Goal: Task Accomplishment & Management: Manage account settings

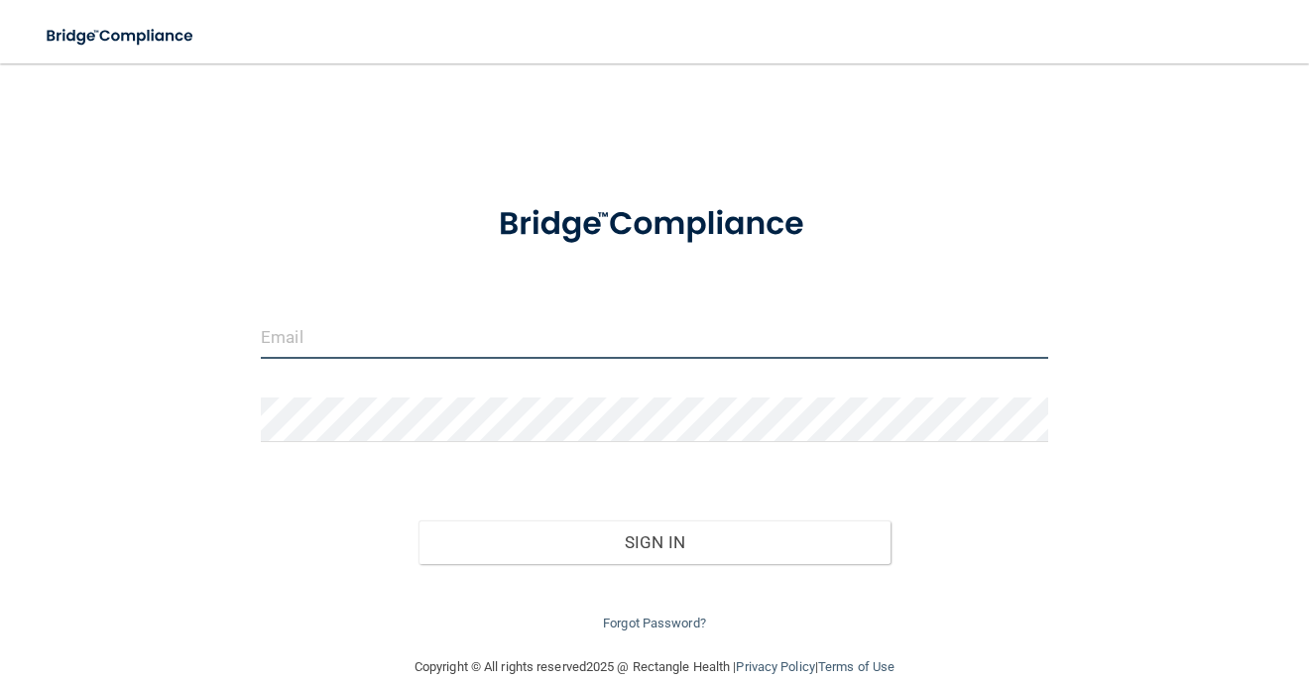
click at [509, 332] on input "email" at bounding box center [654, 336] width 787 height 45
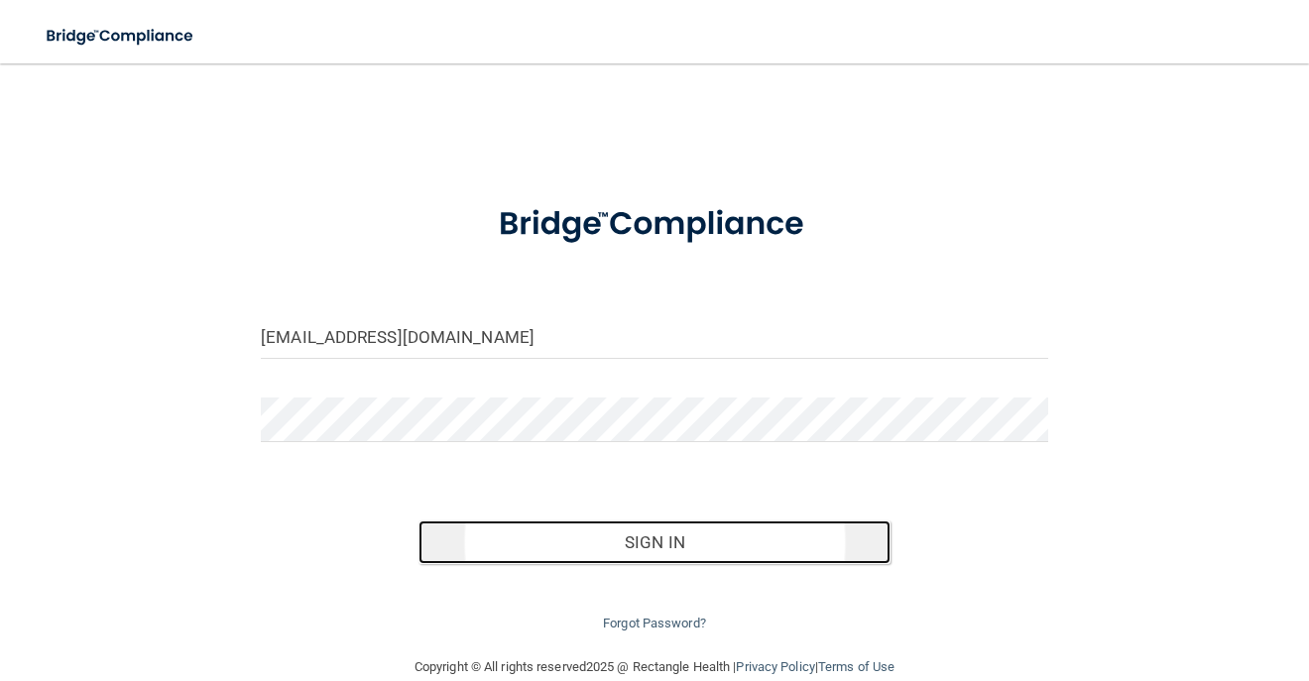
click at [597, 537] on button "Sign In" at bounding box center [654, 543] width 472 height 44
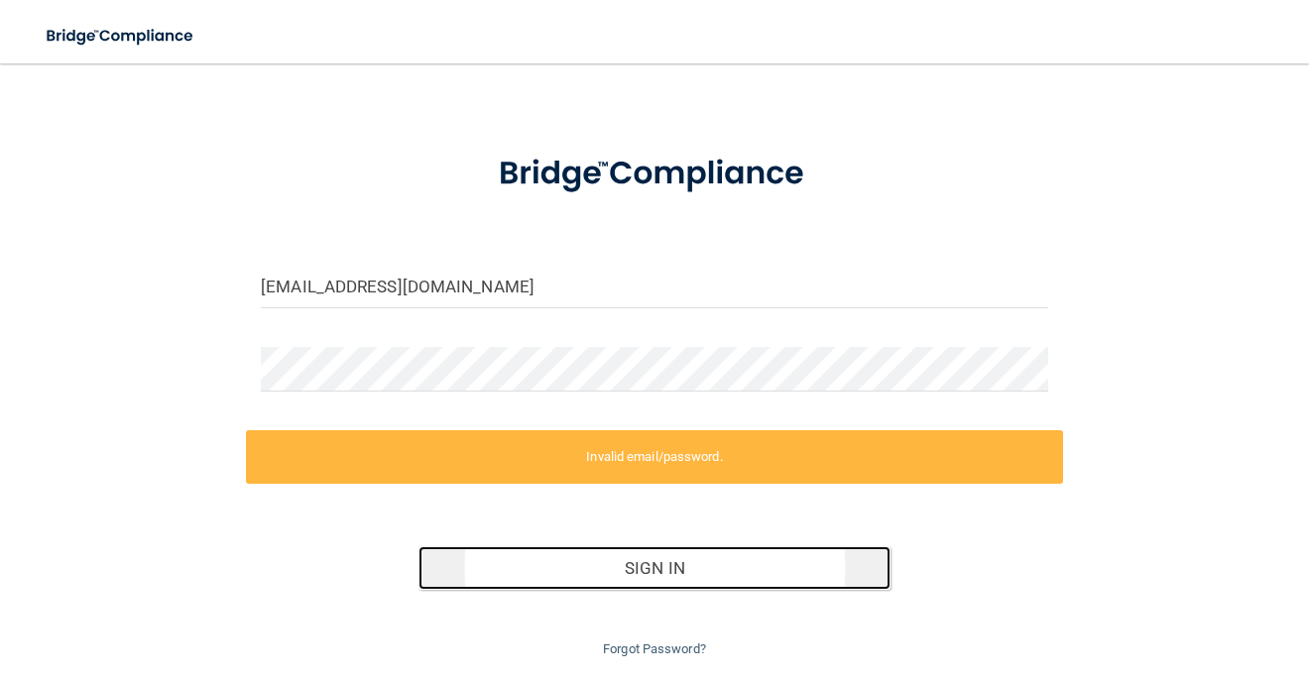
scroll to position [110, 0]
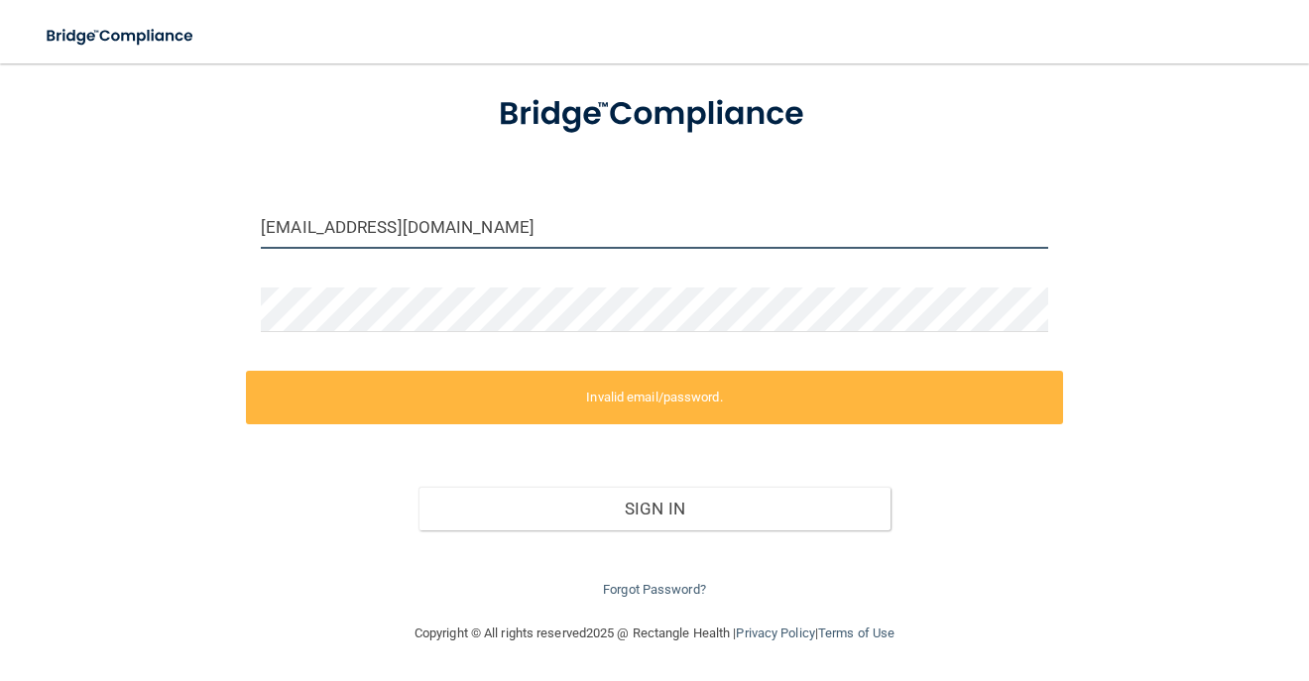
click at [494, 220] on input "claudiazarrate@gmail.com" at bounding box center [654, 226] width 787 height 45
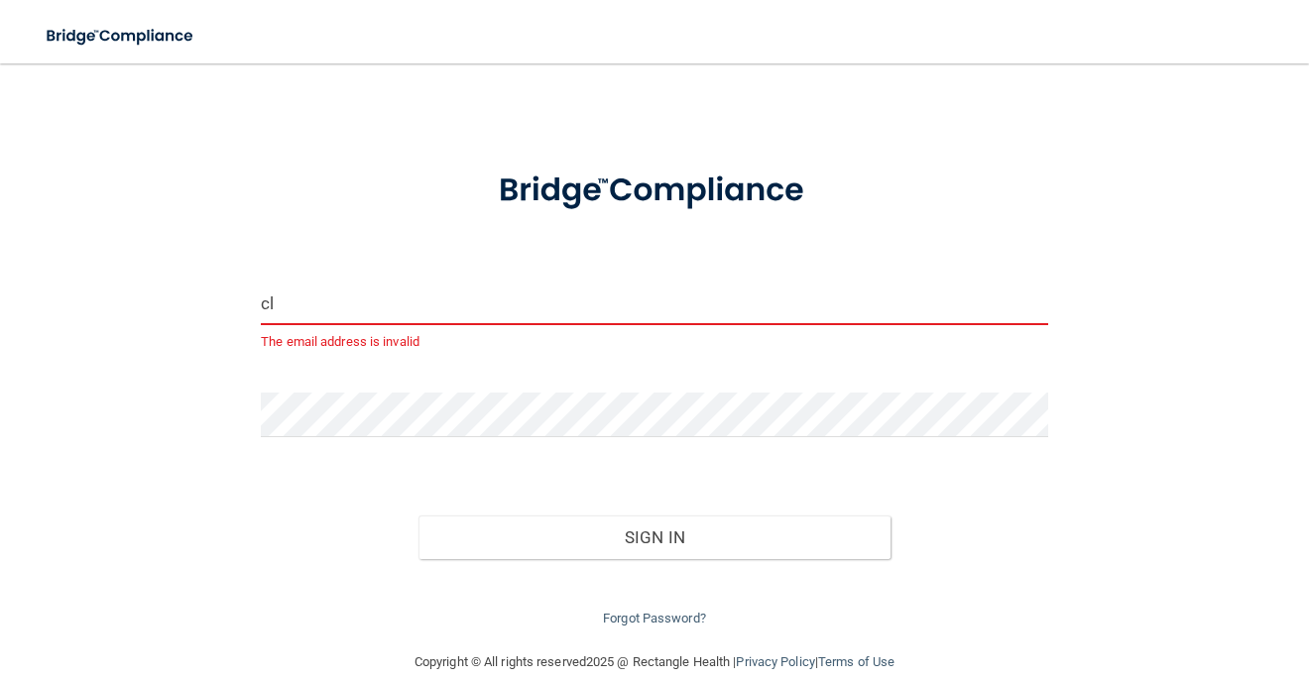
type input "c"
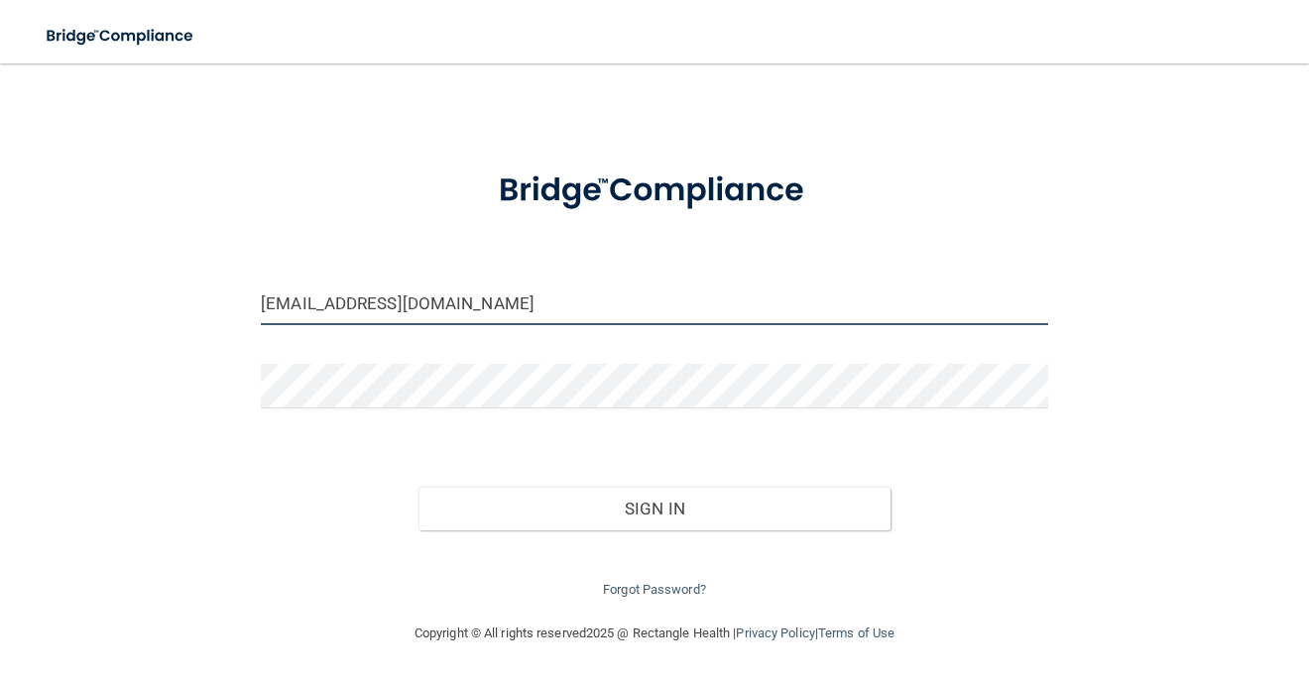
type input "Claudiazarrate@gmail.com"
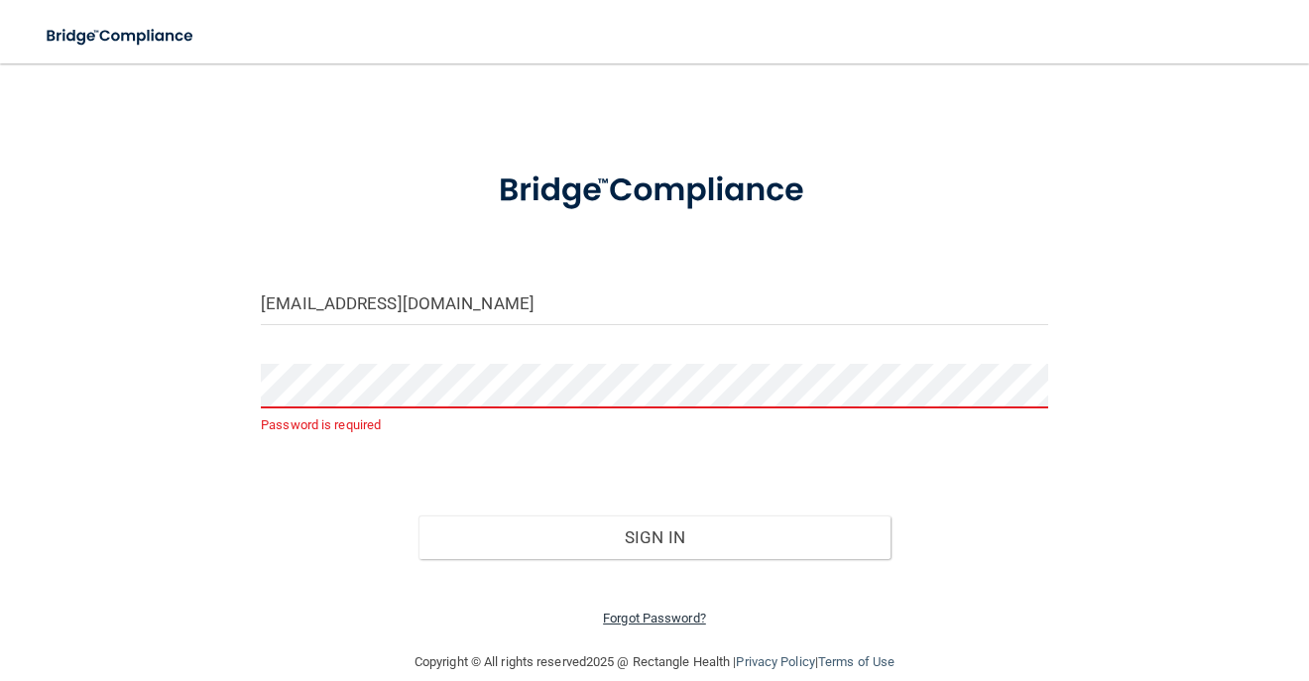
click at [637, 619] on link "Forgot Password?" at bounding box center [654, 618] width 103 height 15
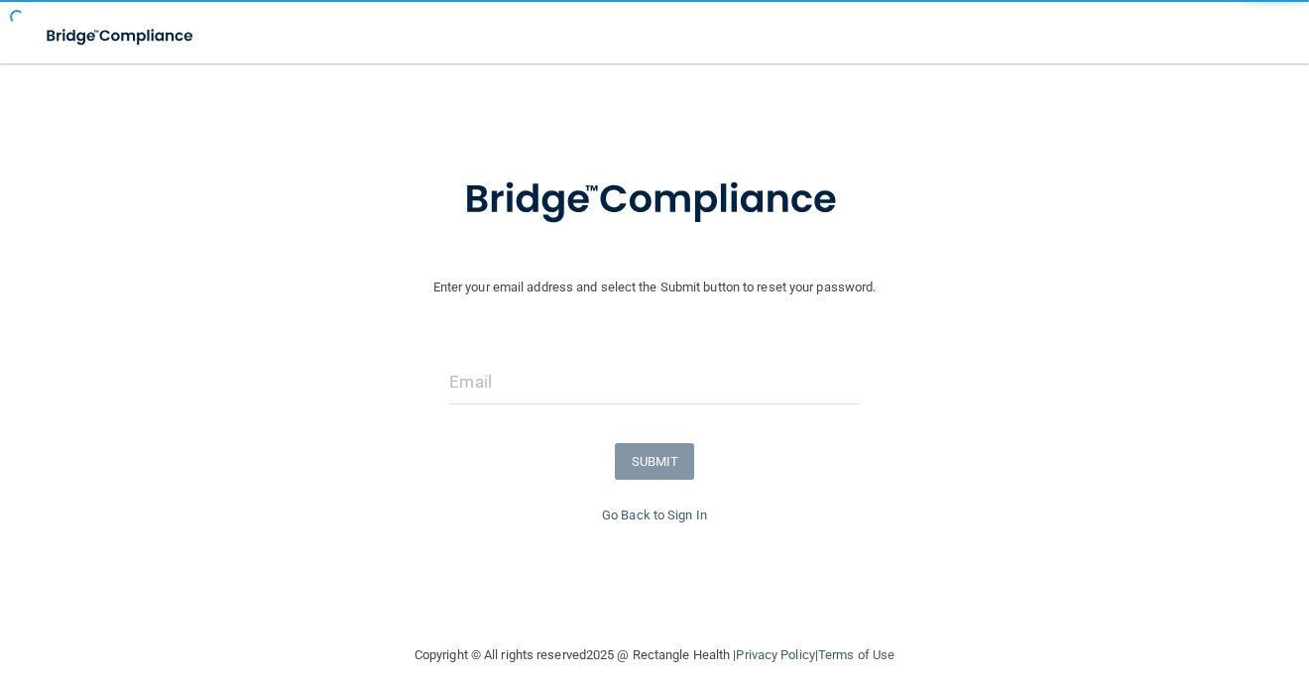
scroll to position [27, 0]
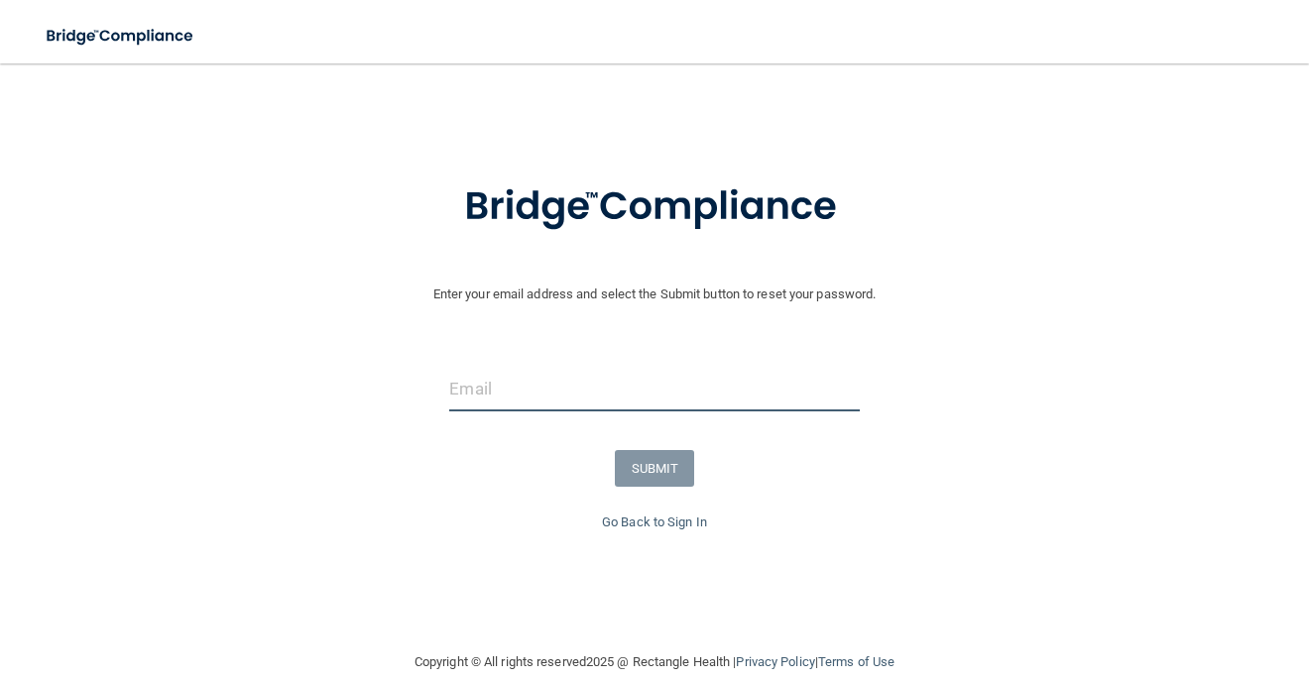
click at [561, 393] on input "email" at bounding box center [653, 389] width 409 height 45
type input "Claudiazarrate@gmail.com"
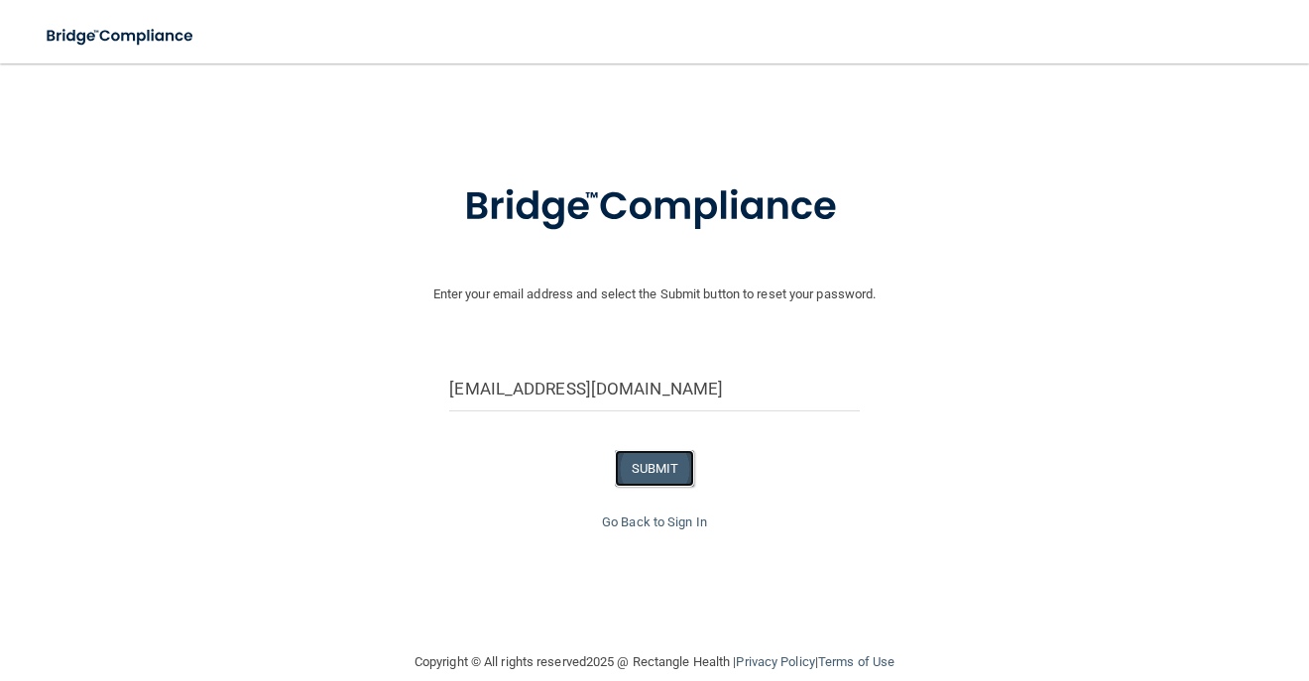
click at [649, 469] on button "SUBMIT" at bounding box center [655, 468] width 80 height 37
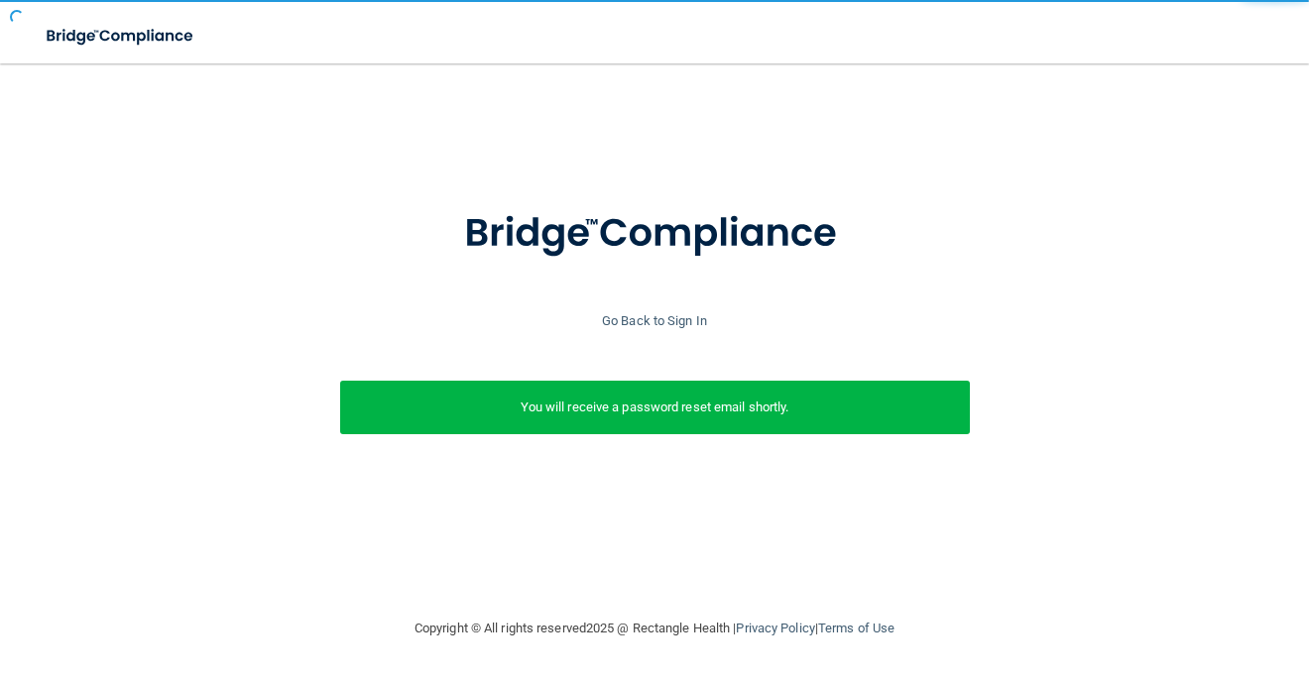
scroll to position [0, 0]
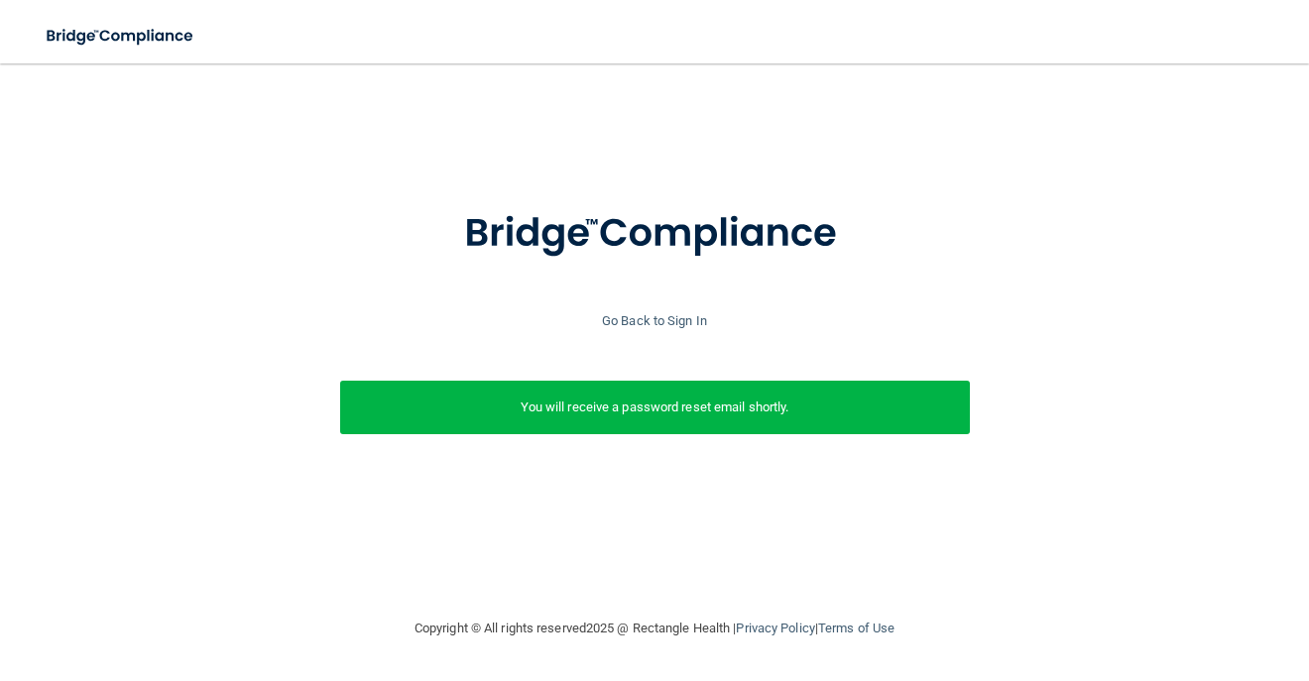
click at [679, 418] on p "You will receive a password reset email shortly." at bounding box center [655, 408] width 600 height 24
click at [643, 404] on p "You will receive a password reset email shortly." at bounding box center [655, 408] width 600 height 24
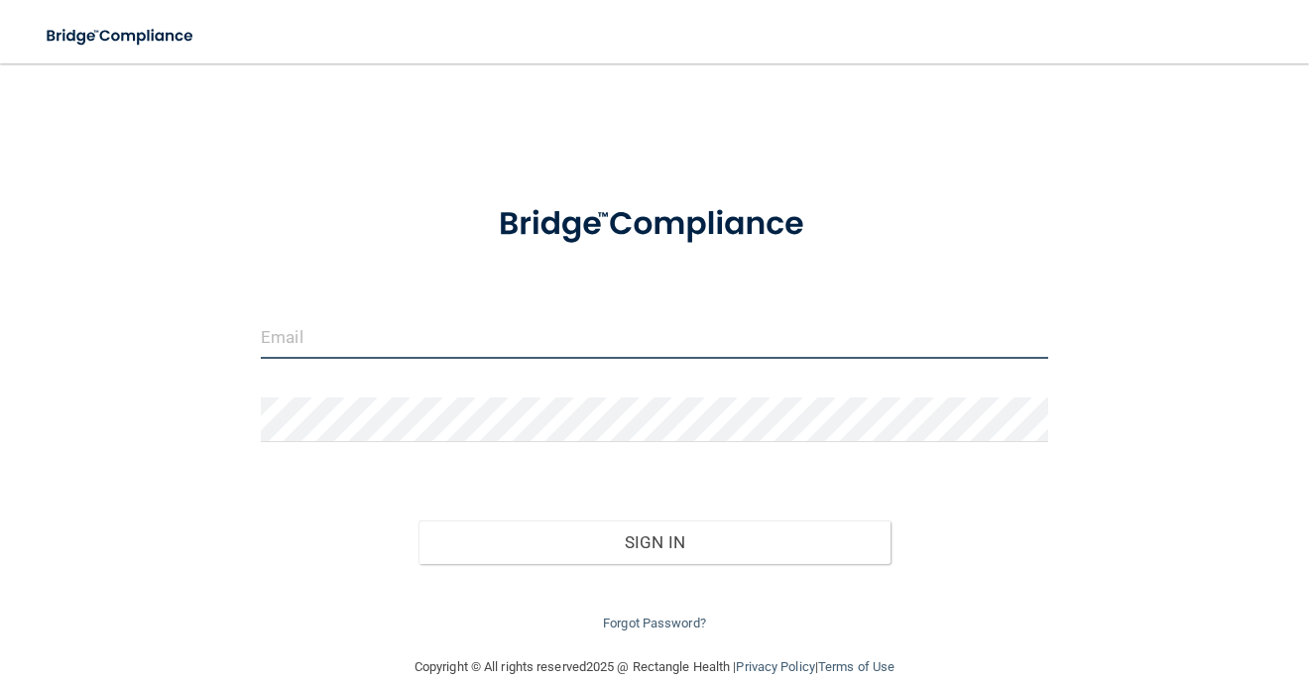
click at [331, 347] on input "email" at bounding box center [654, 336] width 787 height 45
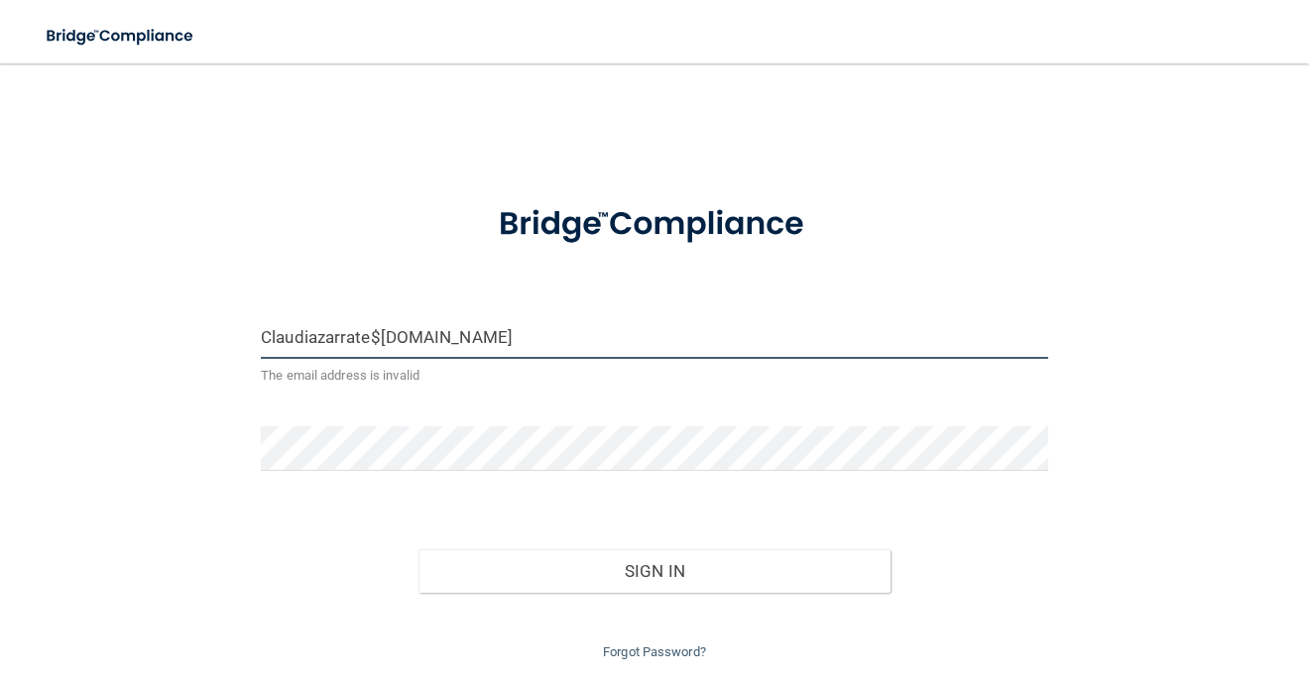
click at [379, 336] on input "Claudiazarrate$gmail.com" at bounding box center [654, 336] width 787 height 45
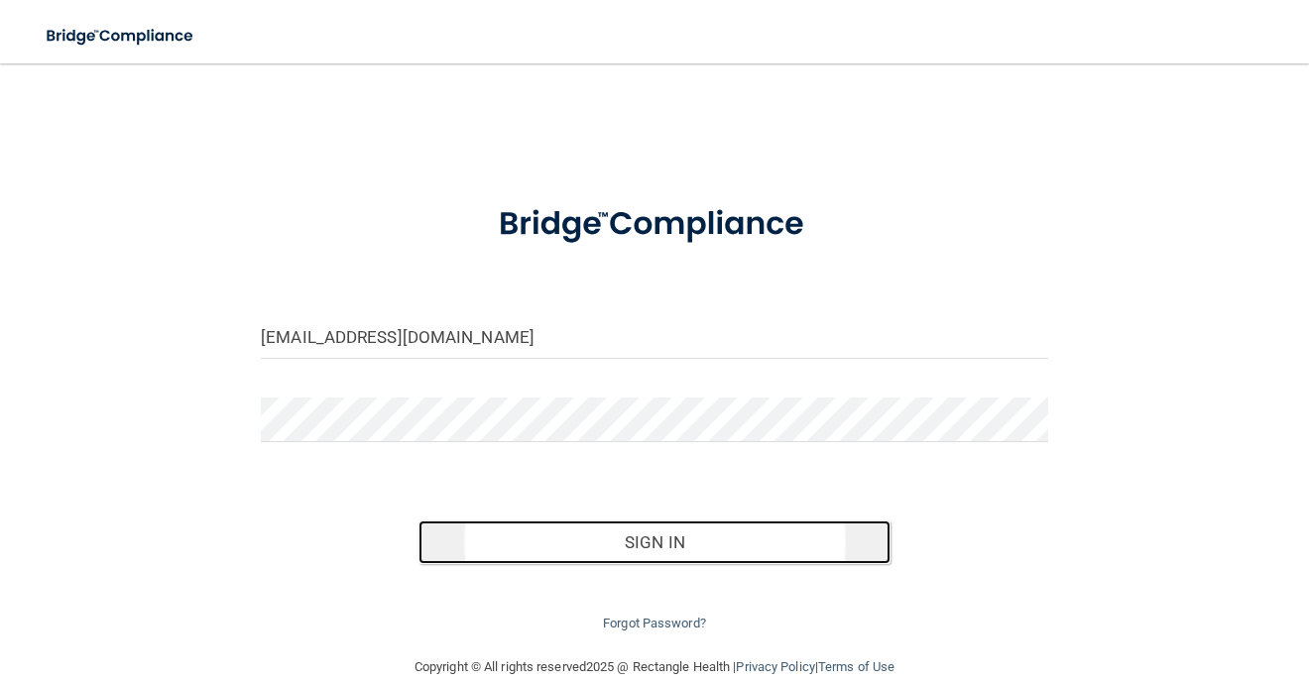
click at [645, 545] on button "Sign In" at bounding box center [654, 543] width 472 height 44
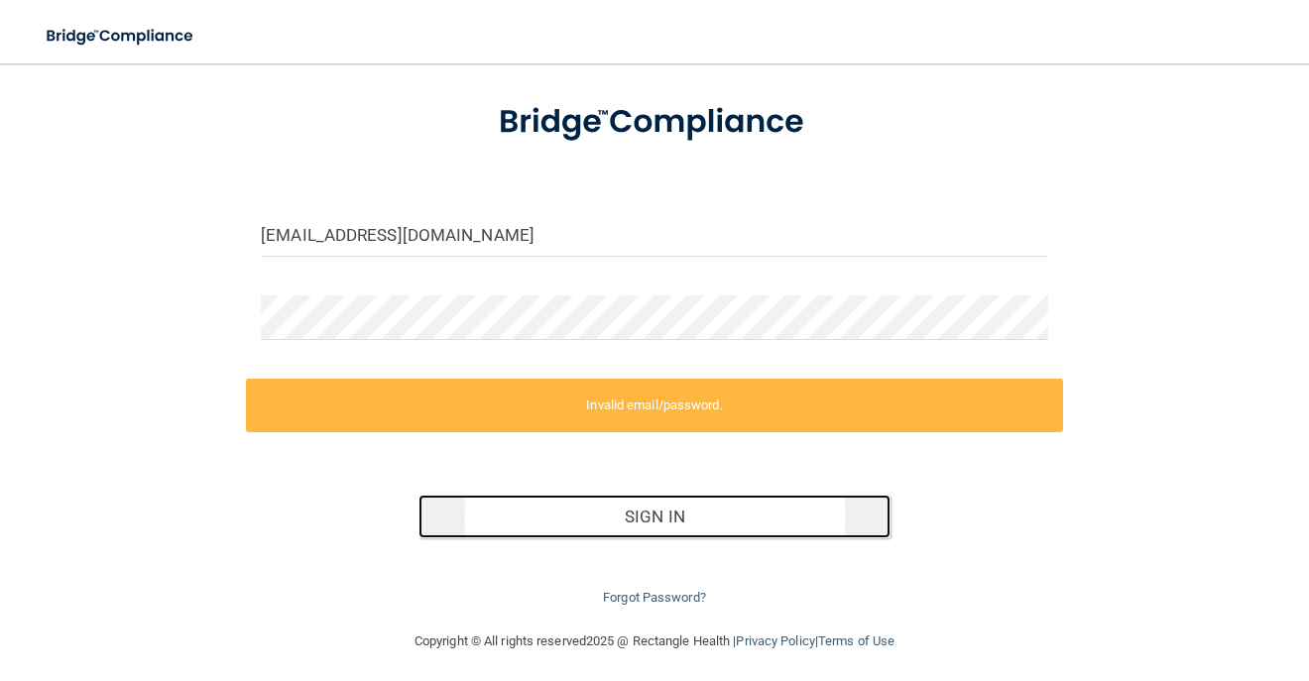
scroll to position [110, 0]
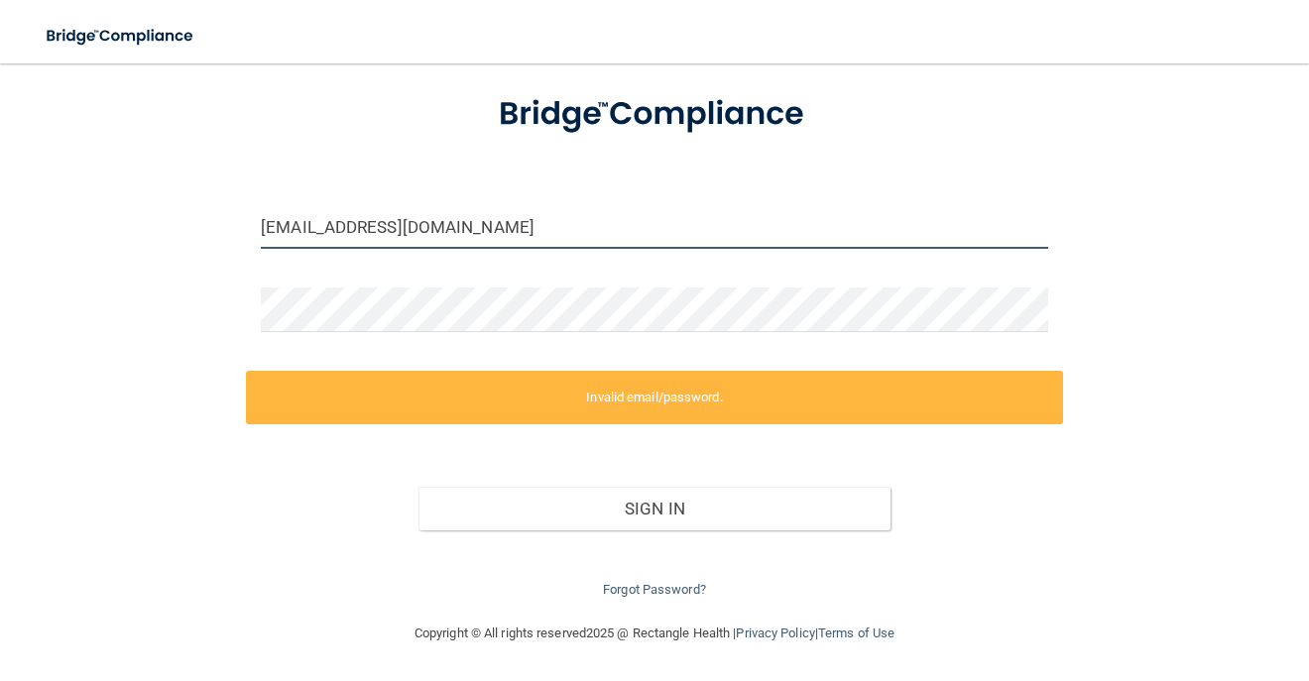
click at [494, 223] on input "Claudiazarrate@gmail.com" at bounding box center [654, 226] width 787 height 45
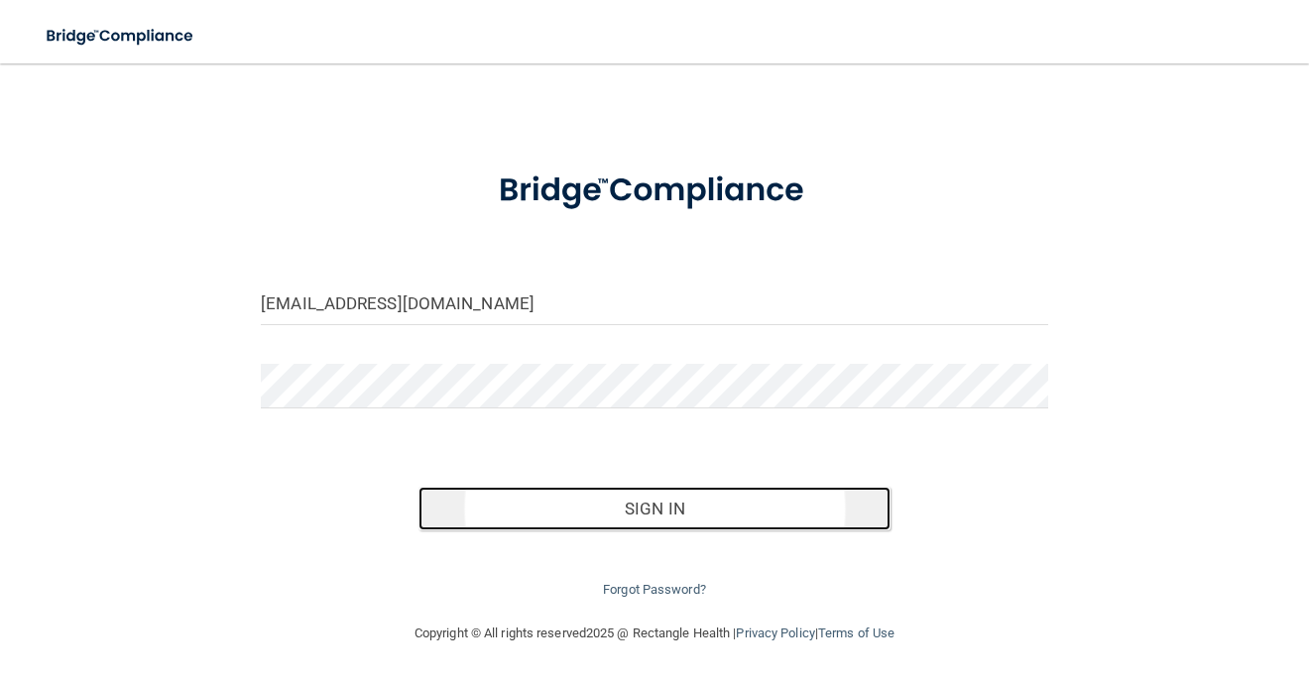
click at [565, 513] on button "Sign In" at bounding box center [654, 509] width 472 height 44
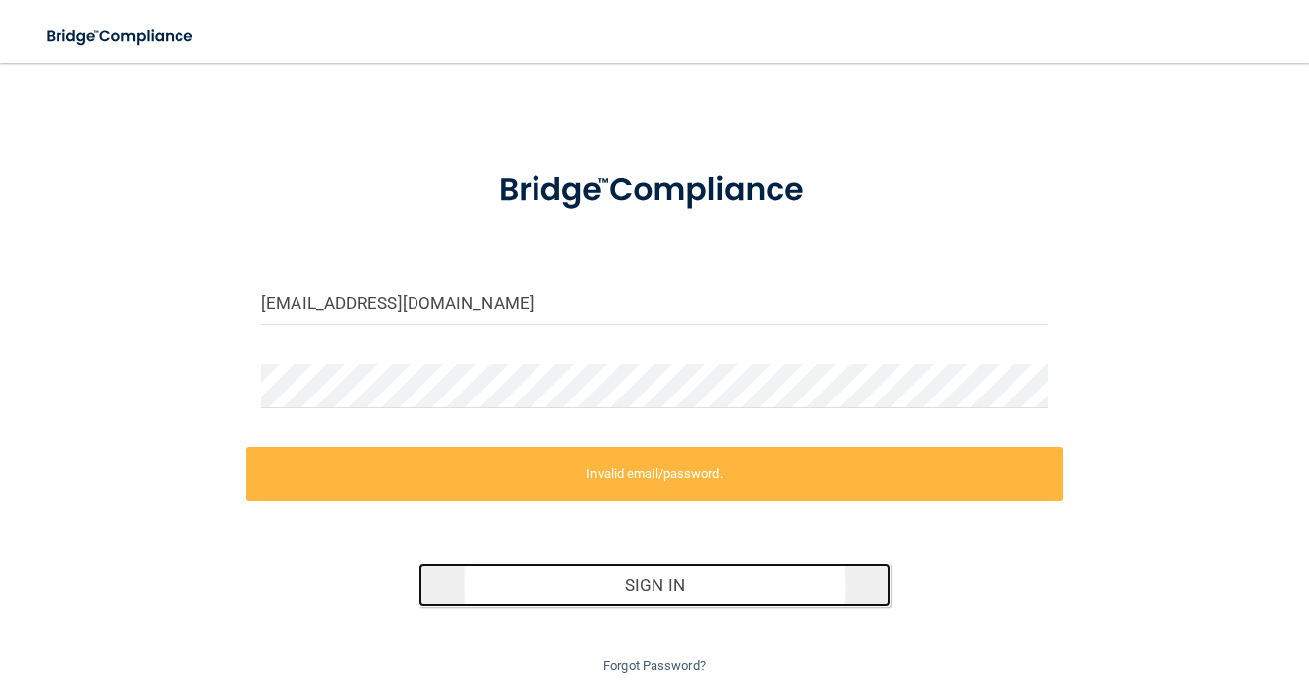
scroll to position [110, 0]
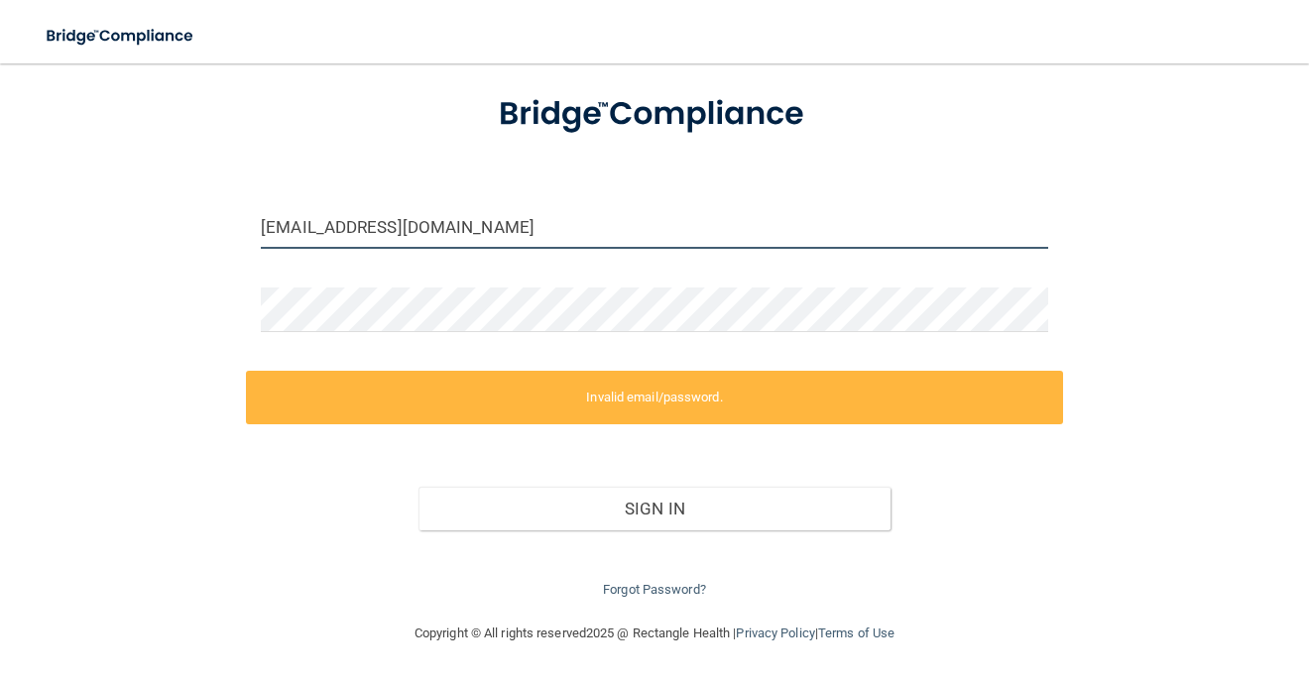
click at [267, 226] on input "[EMAIL_ADDRESS][DOMAIN_NAME]" at bounding box center [654, 226] width 787 height 45
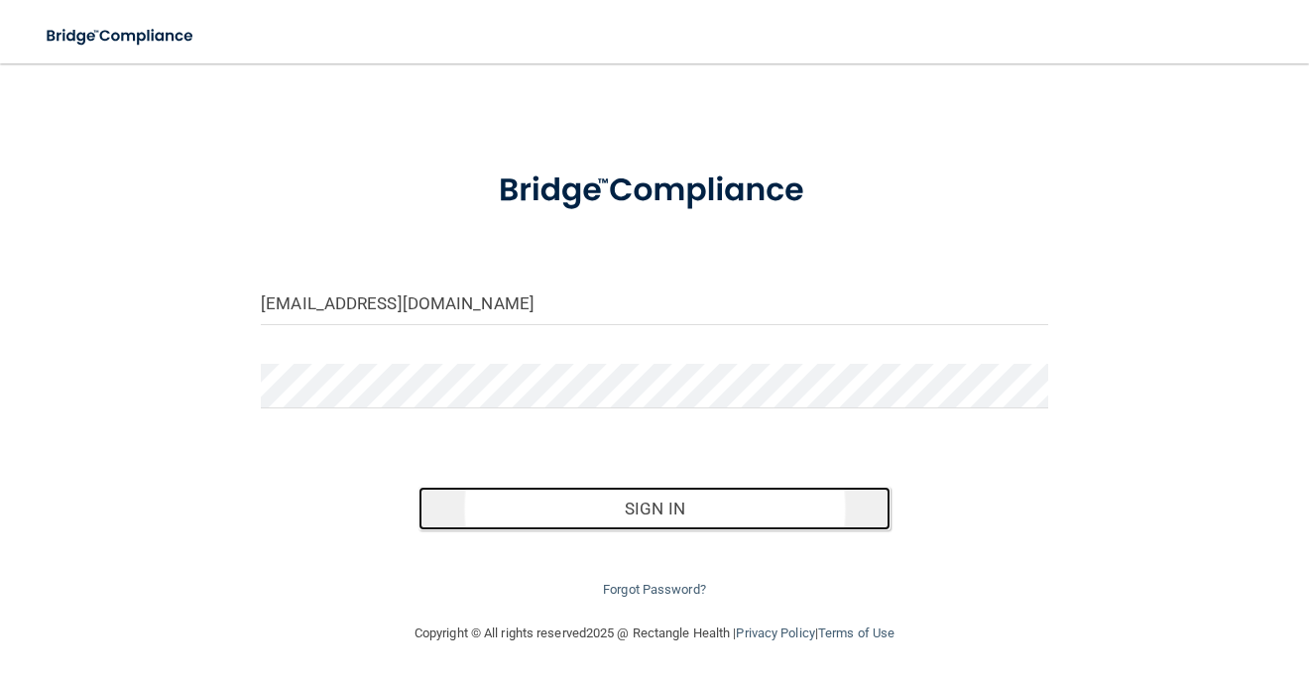
click at [637, 510] on button "Sign In" at bounding box center [654, 509] width 472 height 44
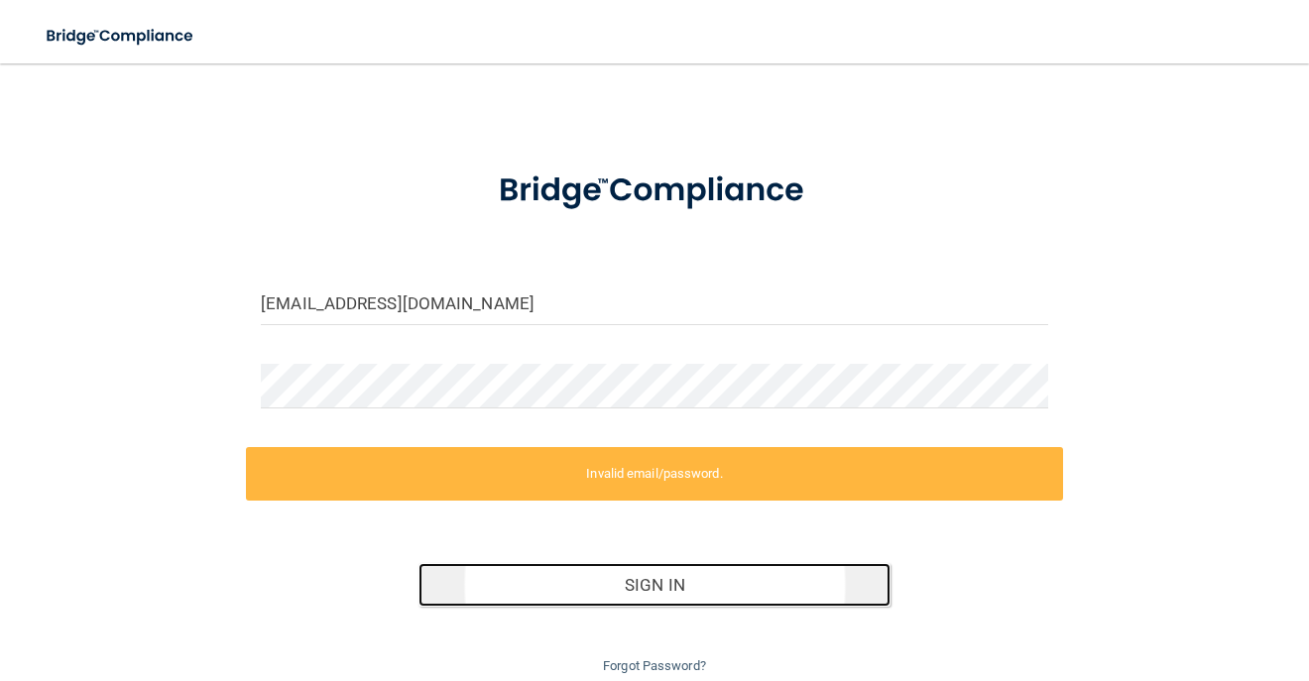
scroll to position [110, 0]
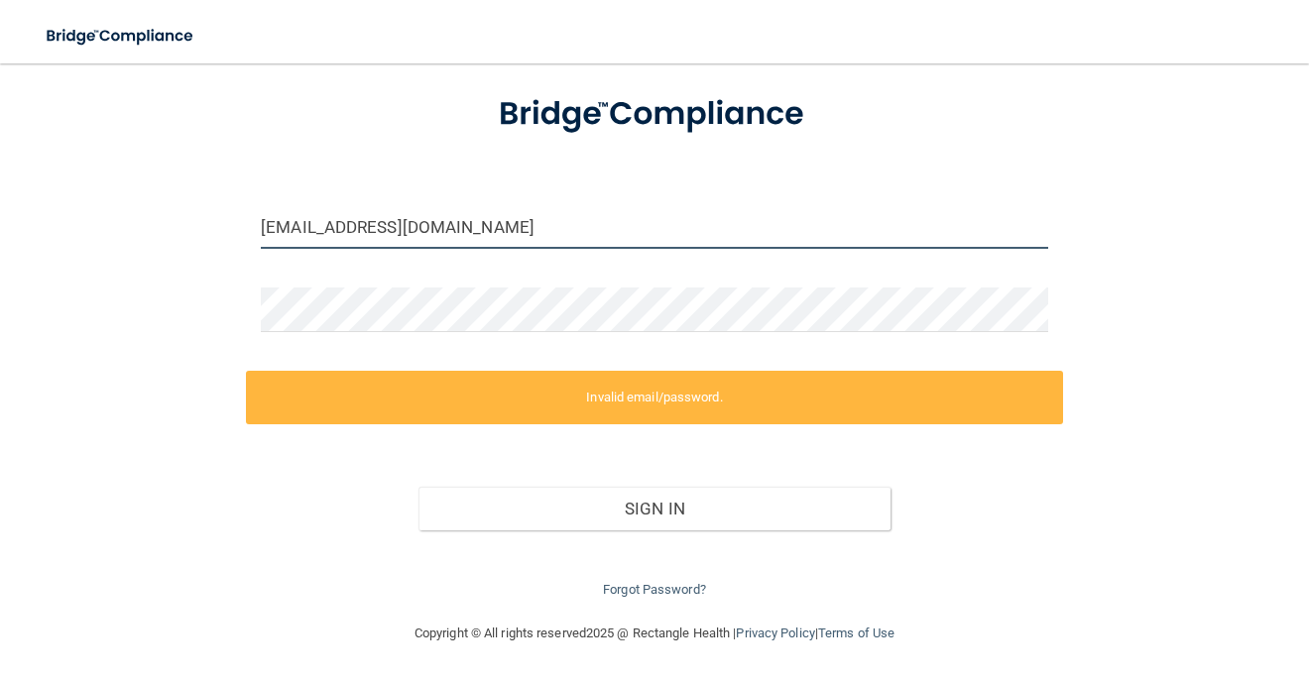
click at [541, 237] on input "Claudiazarrate@gmail.com" at bounding box center [654, 226] width 787 height 45
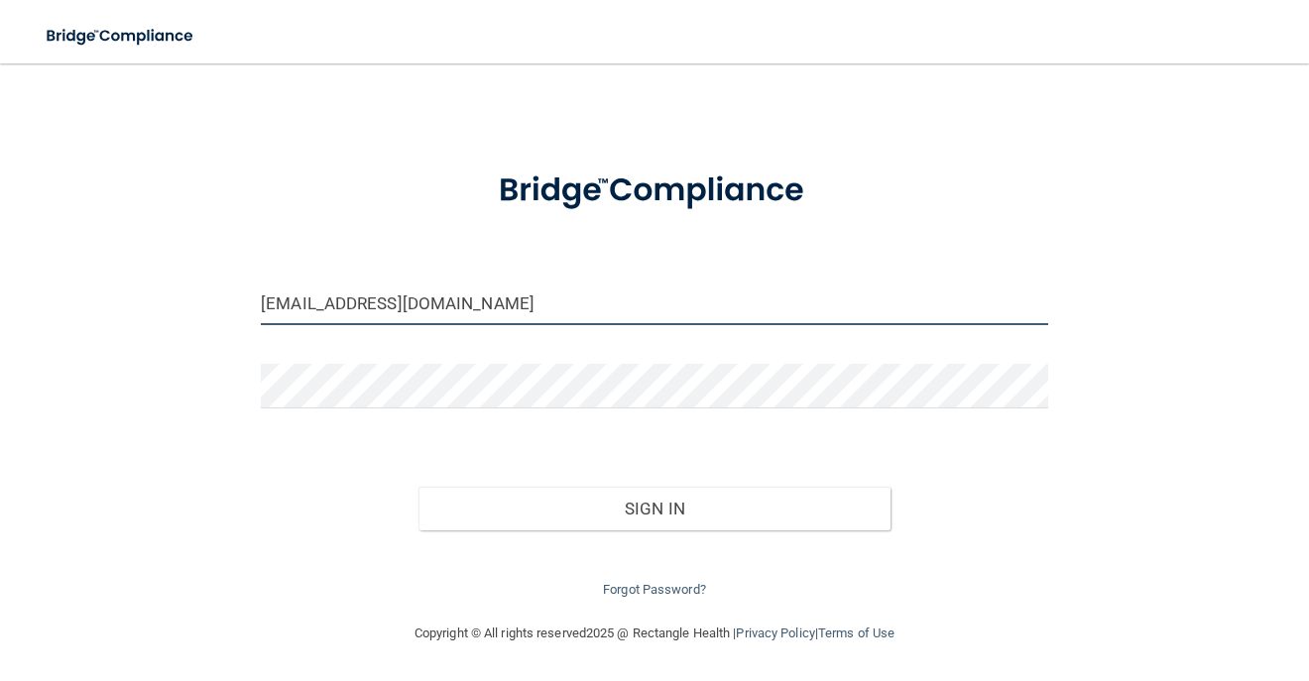
scroll to position [34, 0]
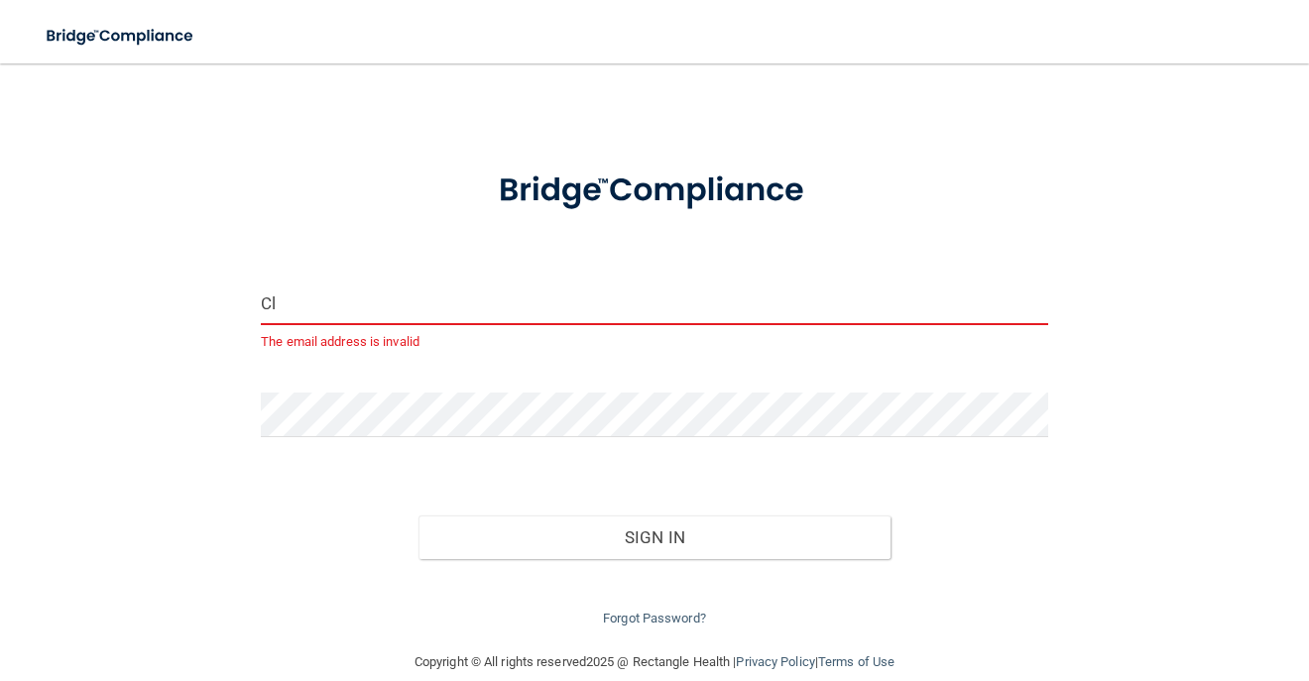
type input "C"
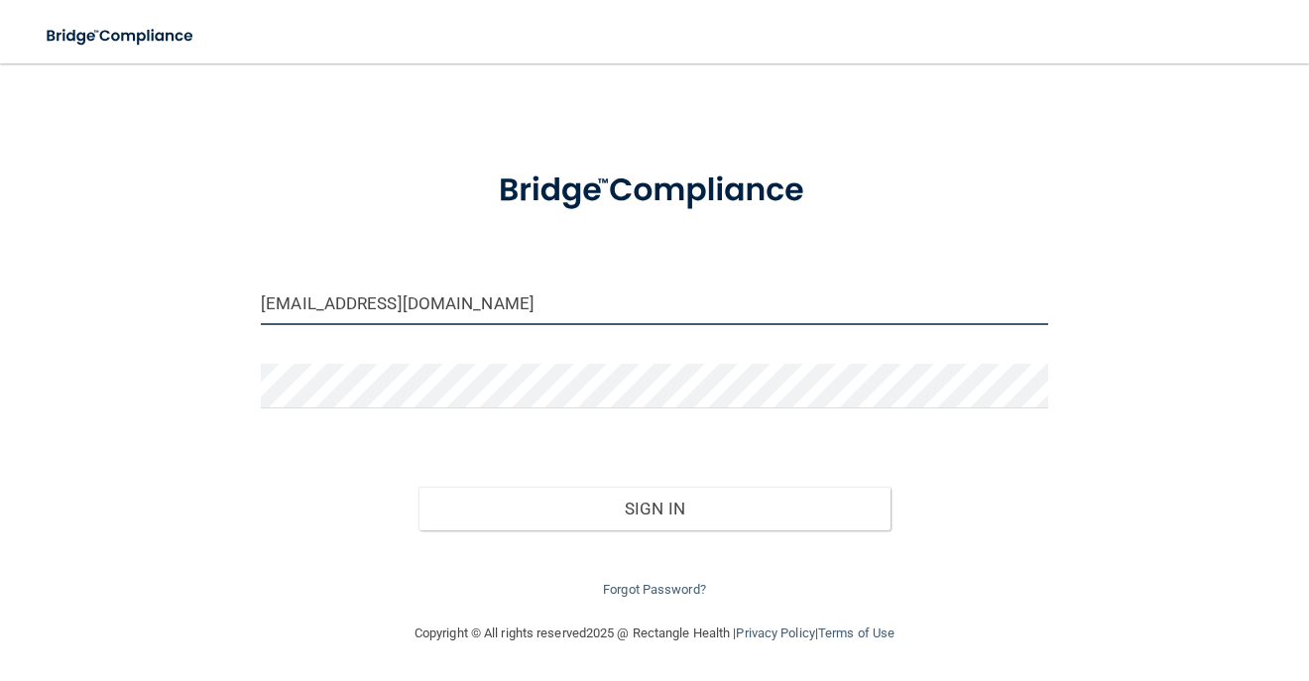
click at [658, 301] on input "[EMAIL_ADDRESS][DOMAIN_NAME]" at bounding box center [654, 303] width 787 height 45
type input "[EMAIL_ADDRESS][DOMAIN_NAME]"
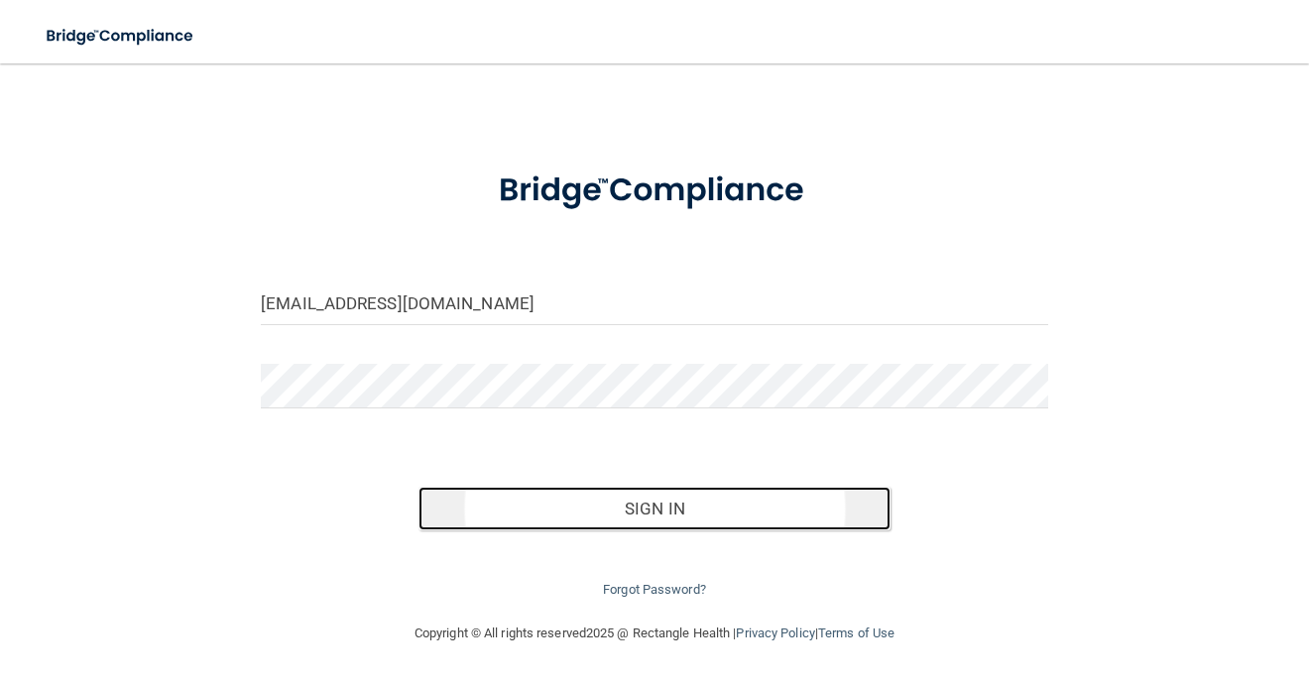
click at [666, 510] on button "Sign In" at bounding box center [654, 509] width 472 height 44
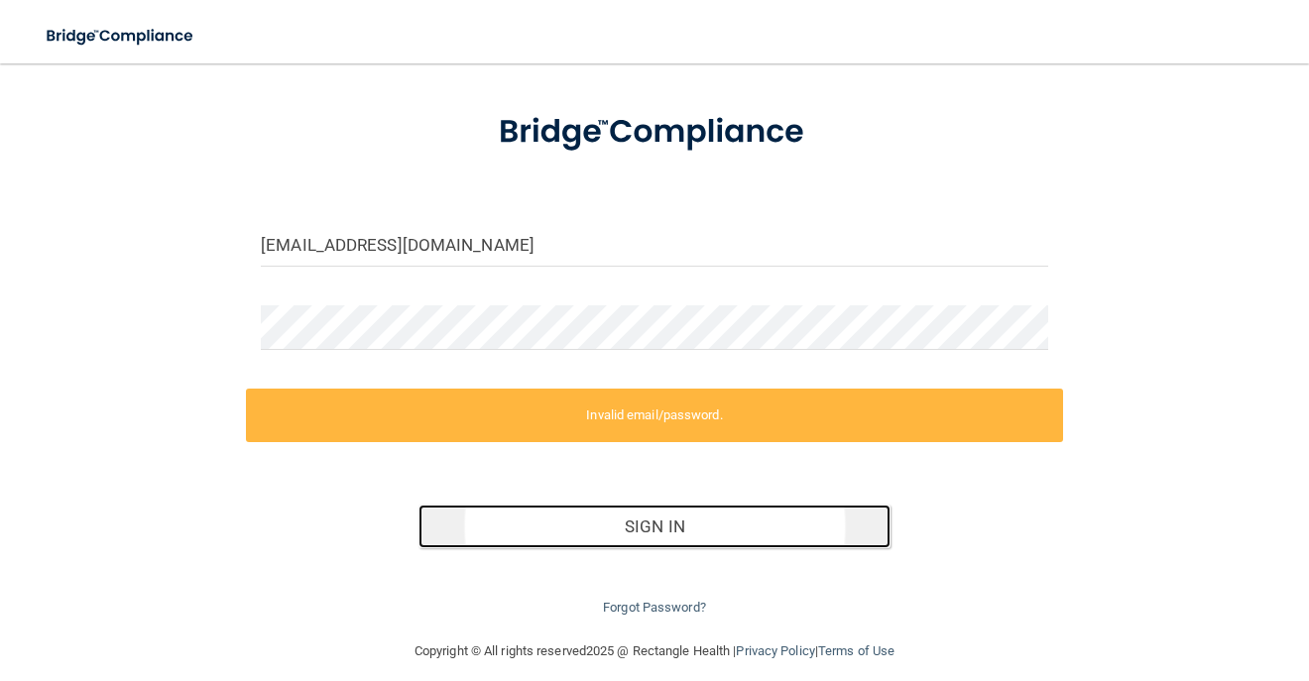
scroll to position [110, 0]
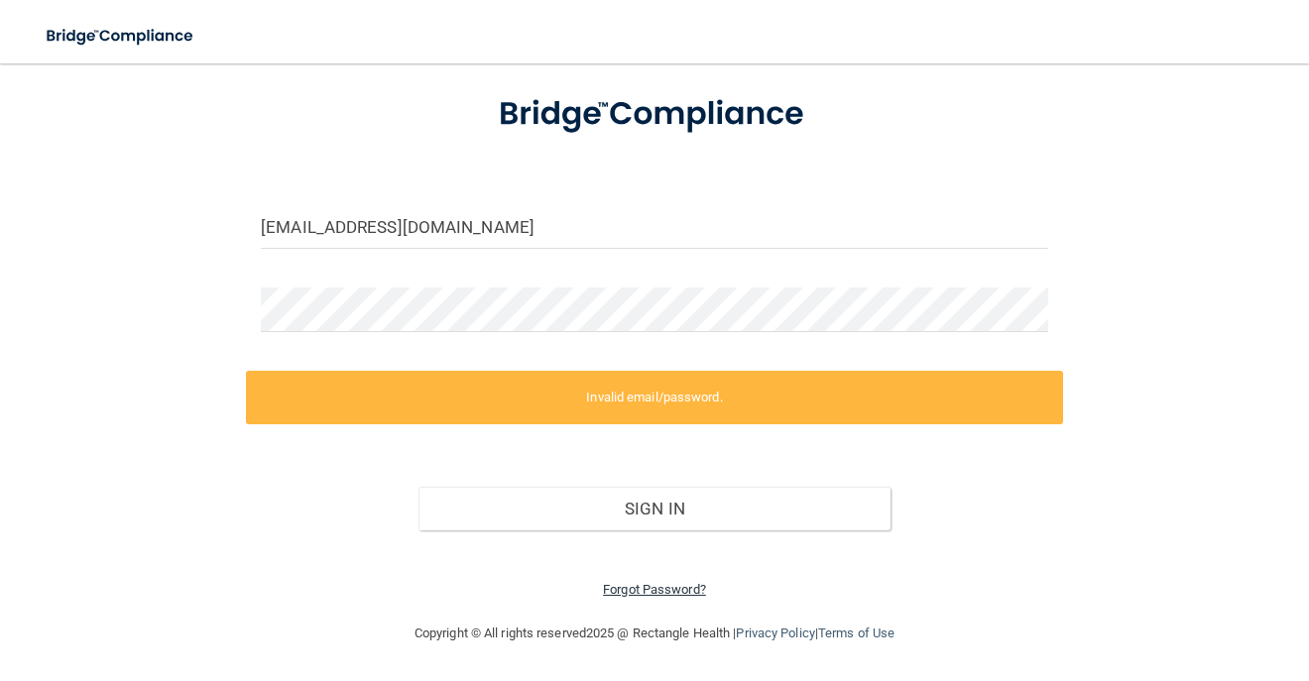
click at [651, 589] on link "Forgot Password?" at bounding box center [654, 589] width 103 height 15
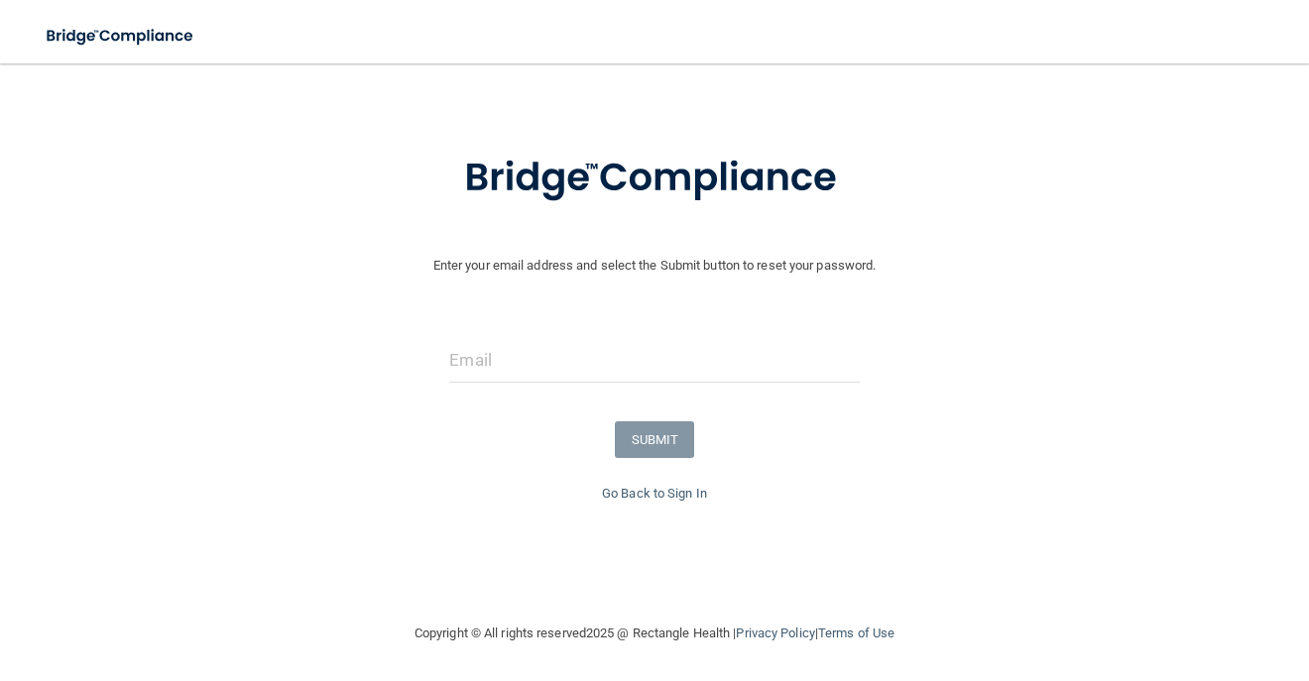
scroll to position [56, 0]
click at [484, 356] on input "email" at bounding box center [653, 360] width 409 height 45
type input "[EMAIL_ADDRESS][DOMAIN_NAME]"
click at [665, 440] on button "SUBMIT" at bounding box center [655, 439] width 80 height 37
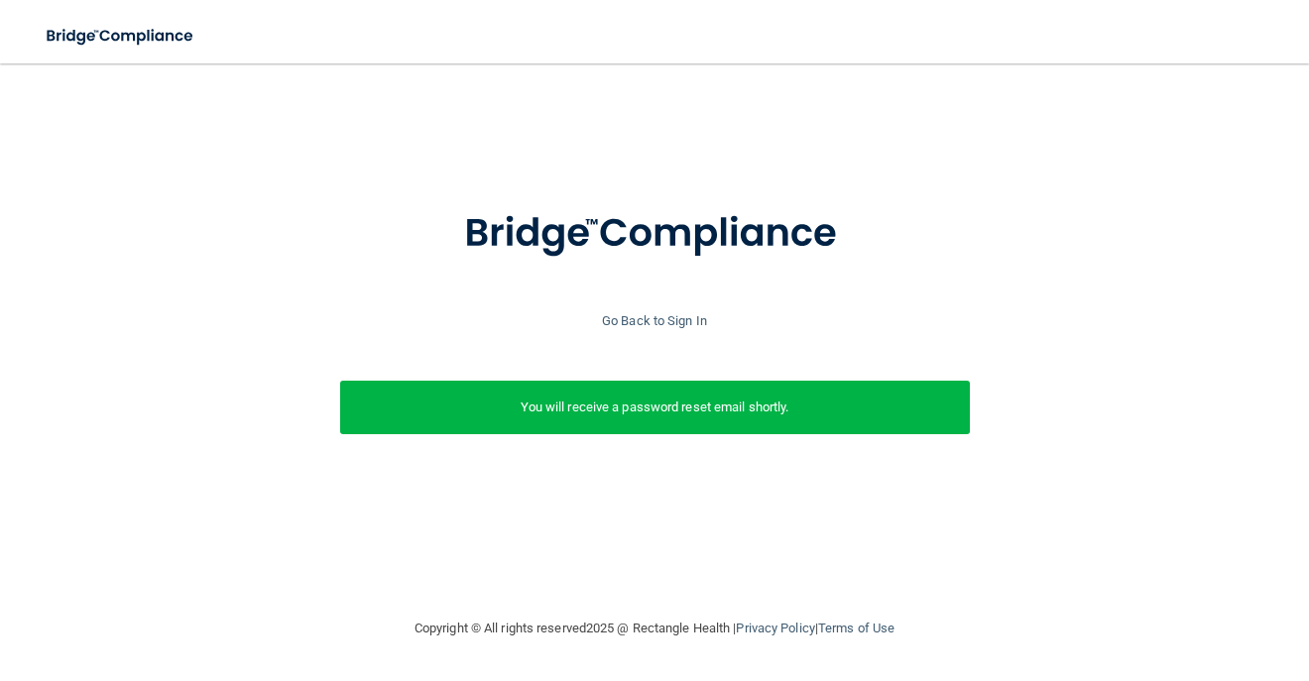
scroll to position [0, 0]
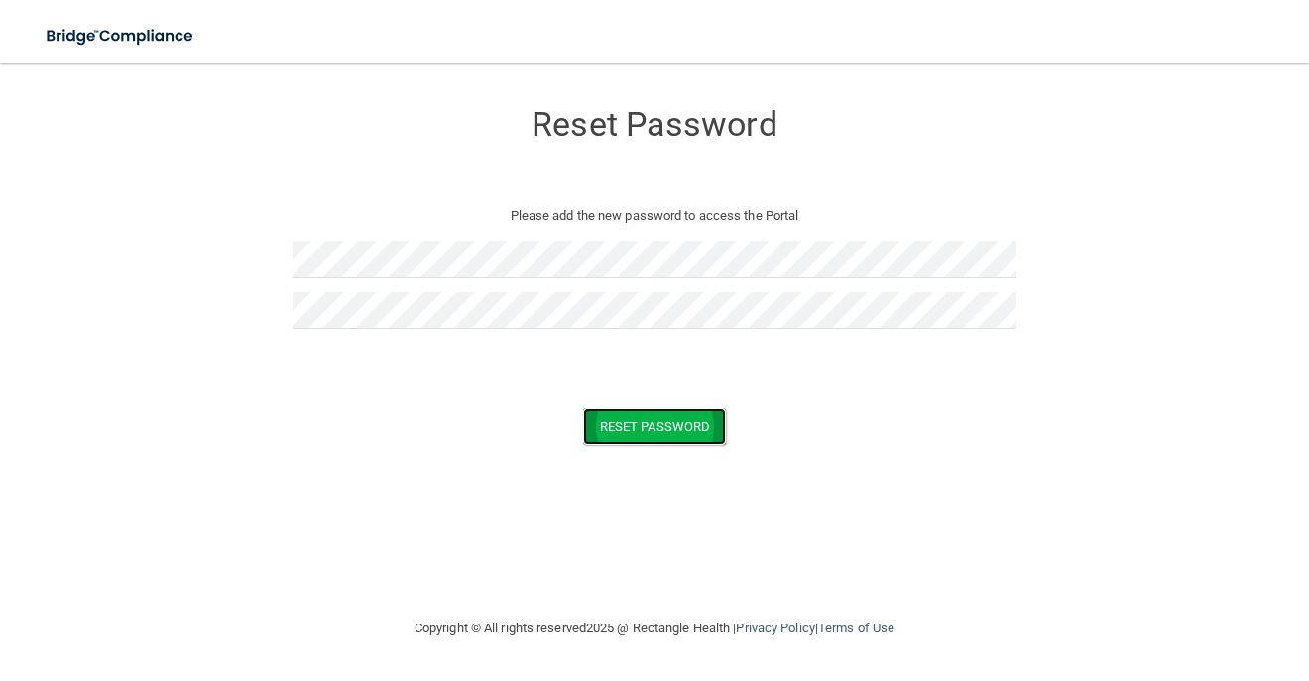
click at [643, 425] on button "Reset Password" at bounding box center [654, 427] width 143 height 37
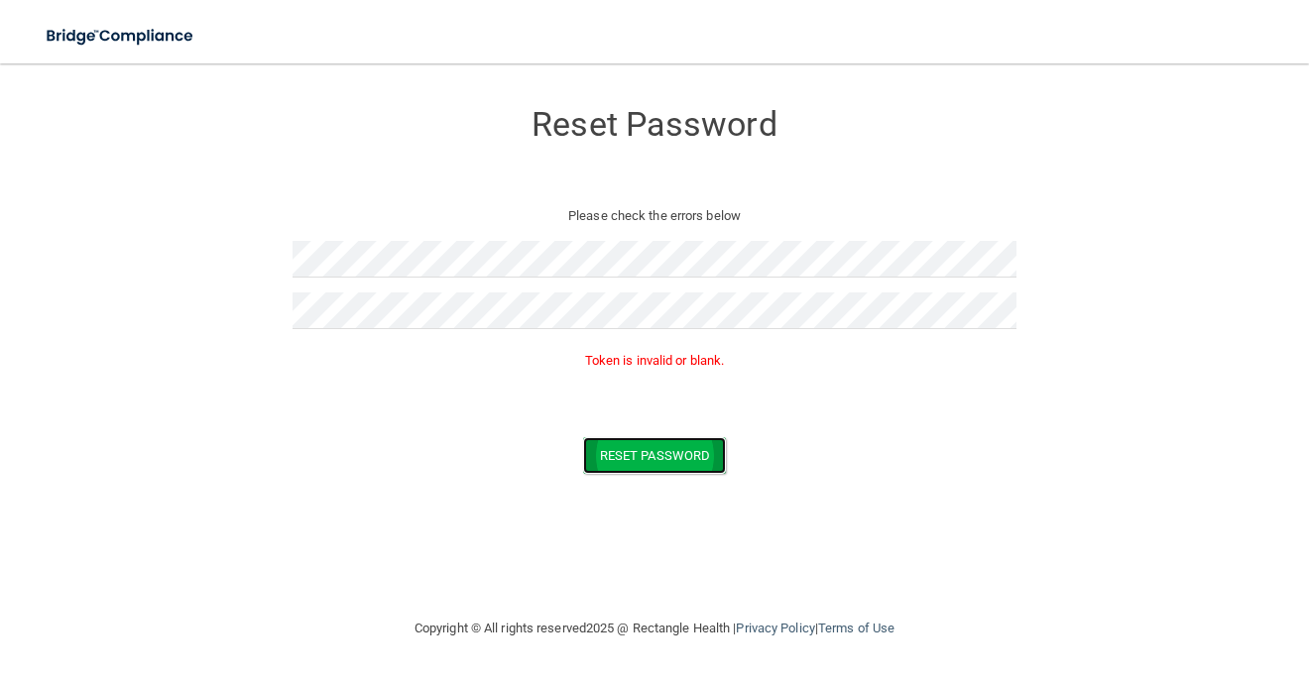
click at [643, 454] on button "Reset Password" at bounding box center [654, 455] width 143 height 37
click at [651, 366] on p "Token is invalid or blank." at bounding box center [654, 361] width 724 height 24
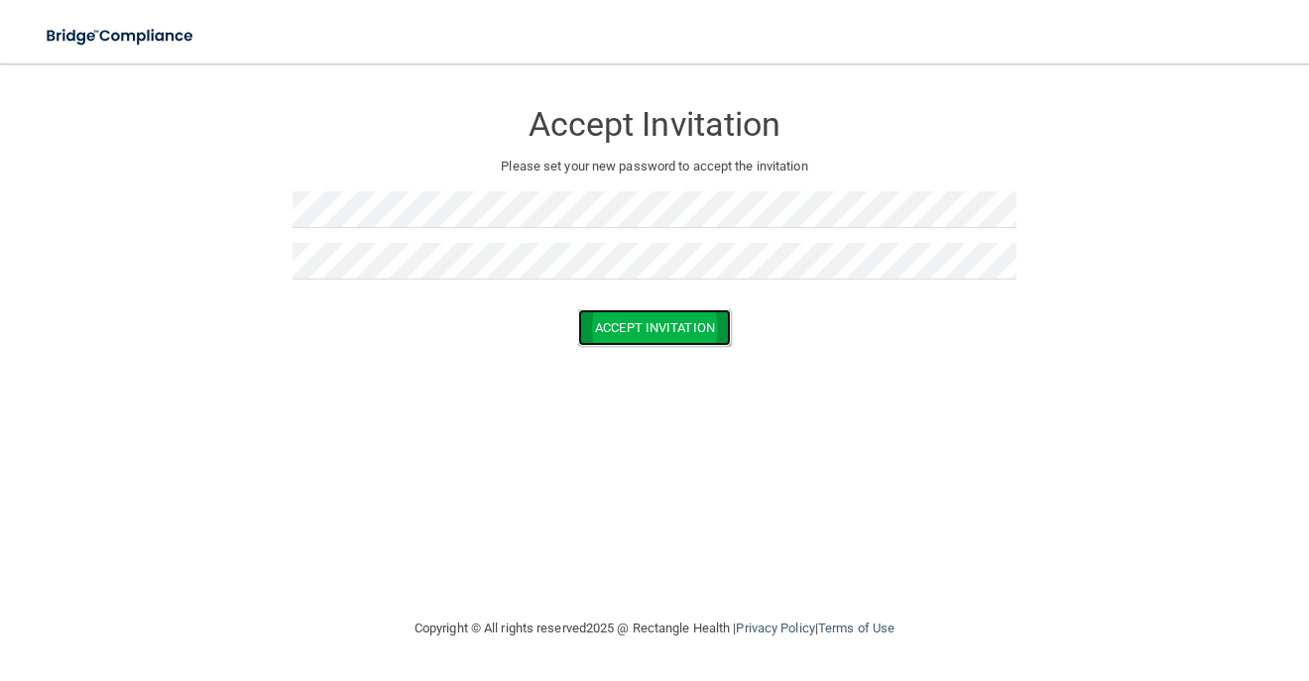
click at [639, 319] on button "Accept Invitation" at bounding box center [654, 327] width 153 height 37
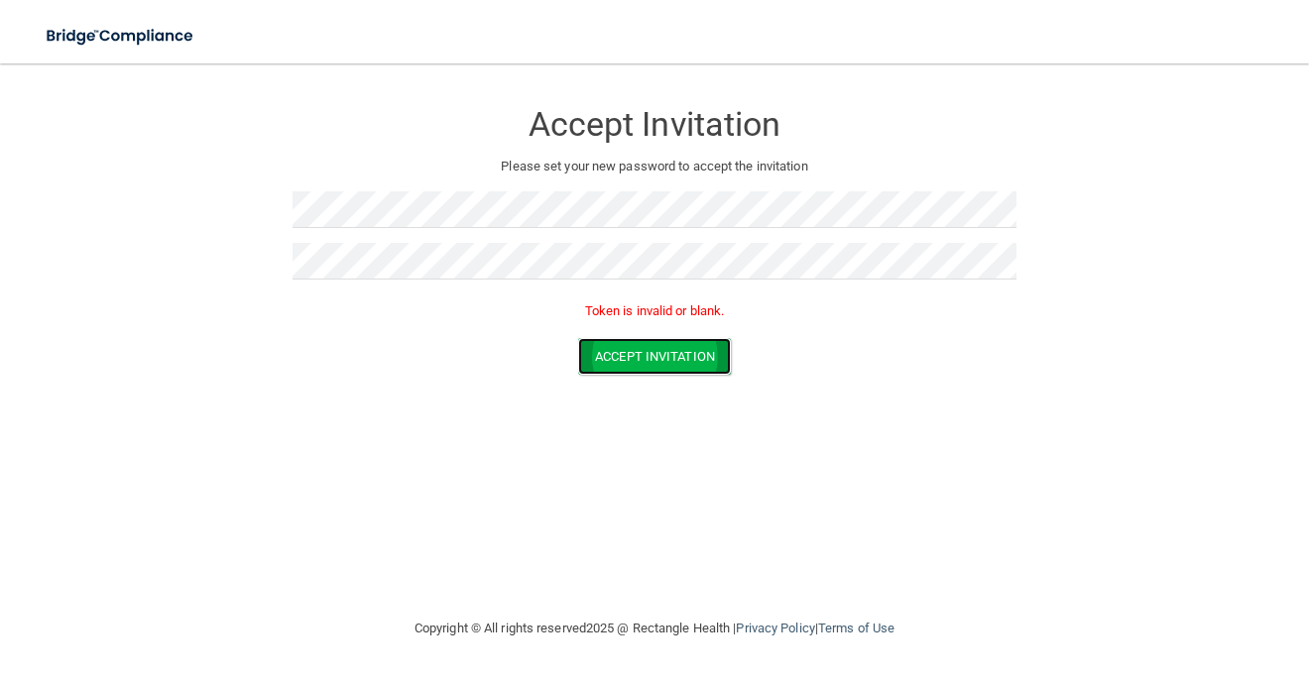
click at [673, 351] on button "Accept Invitation" at bounding box center [654, 356] width 153 height 37
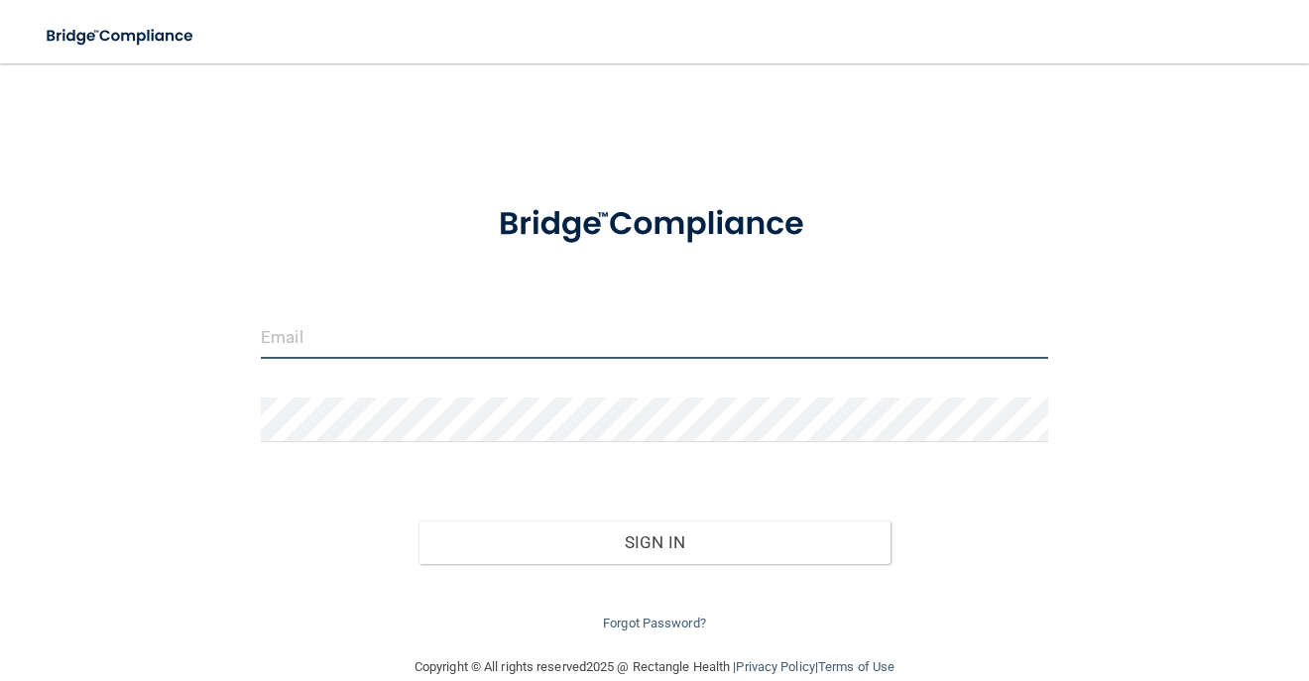
click at [511, 341] on input "email" at bounding box center [654, 336] width 787 height 45
type input "[EMAIL_ADDRESS][DOMAIN_NAME]"
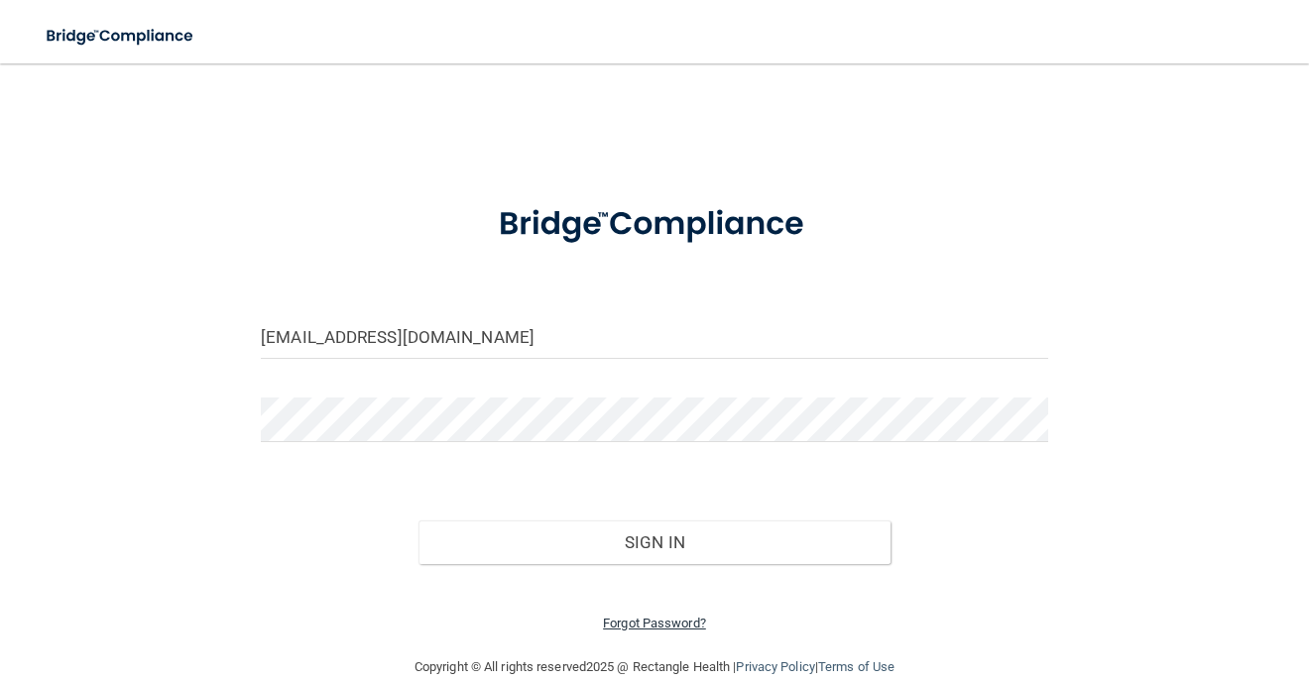
click at [650, 623] on link "Forgot Password?" at bounding box center [654, 623] width 103 height 15
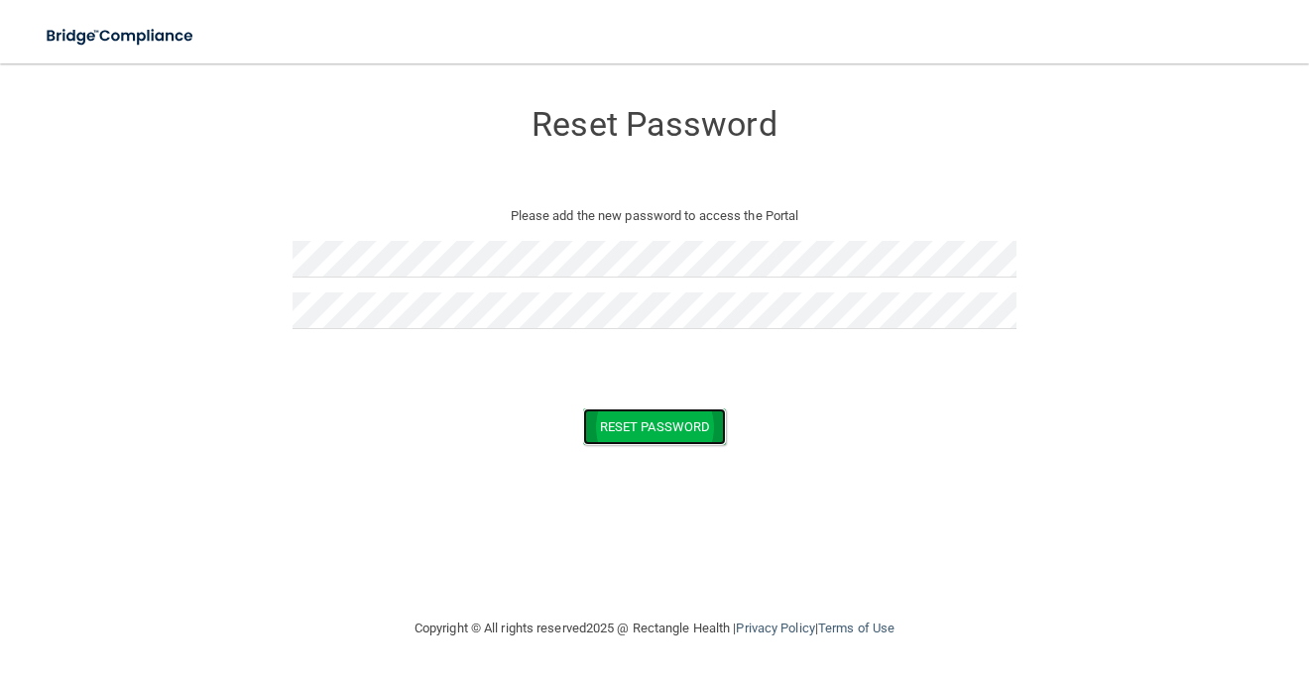
click at [643, 430] on button "Reset Password" at bounding box center [654, 427] width 143 height 37
